Goal: Information Seeking & Learning: Learn about a topic

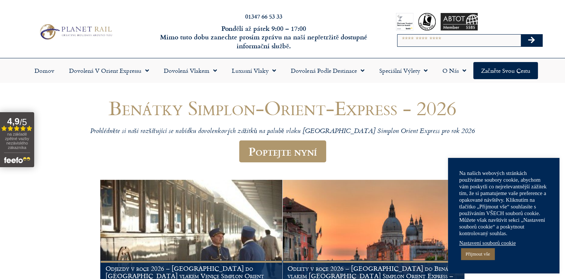
click at [486, 255] on font "Přijmout vše" at bounding box center [478, 254] width 25 height 6
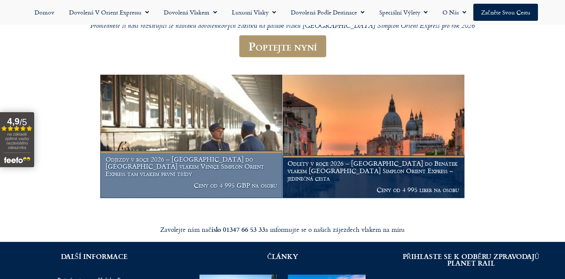
scroll to position [74, 0]
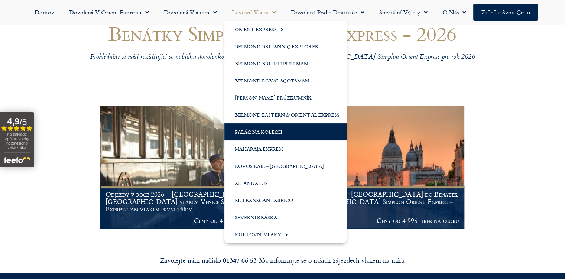
click at [271, 133] on font "Palác na kolech" at bounding box center [259, 131] width 48 height 7
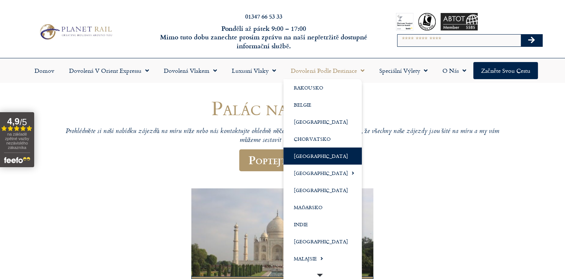
click at [332, 157] on font "[GEOGRAPHIC_DATA]" at bounding box center [321, 155] width 54 height 7
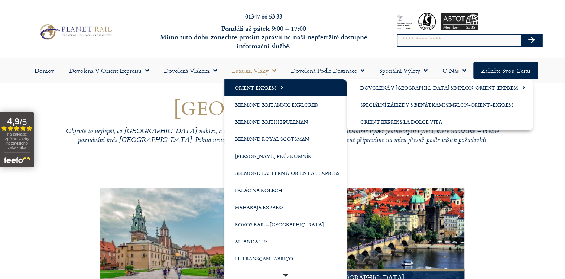
click at [268, 87] on font "Orient Express" at bounding box center [256, 87] width 42 height 7
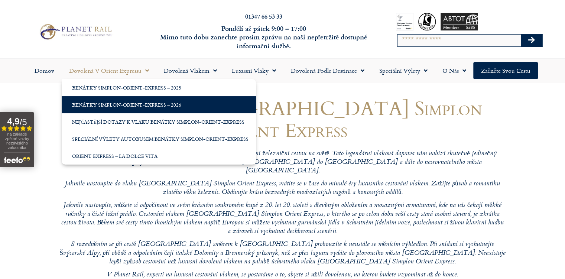
click at [137, 104] on font "Benátky Simplon-Orient-Express – 2026" at bounding box center [126, 104] width 109 height 7
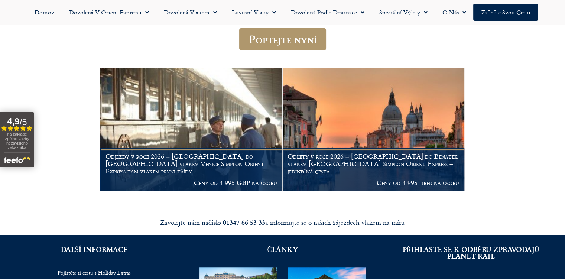
scroll to position [112, 0]
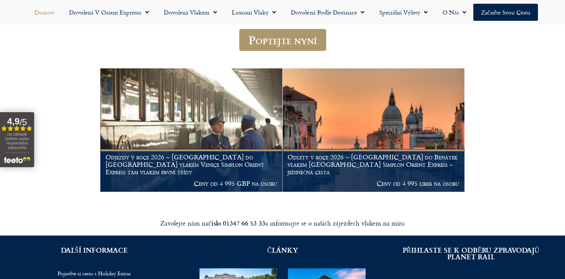
click at [49, 12] on font "Domov" at bounding box center [45, 12] width 20 height 9
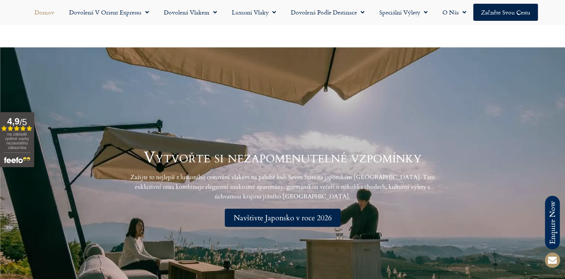
scroll to position [1376, 0]
